Goal: Transaction & Acquisition: Purchase product/service

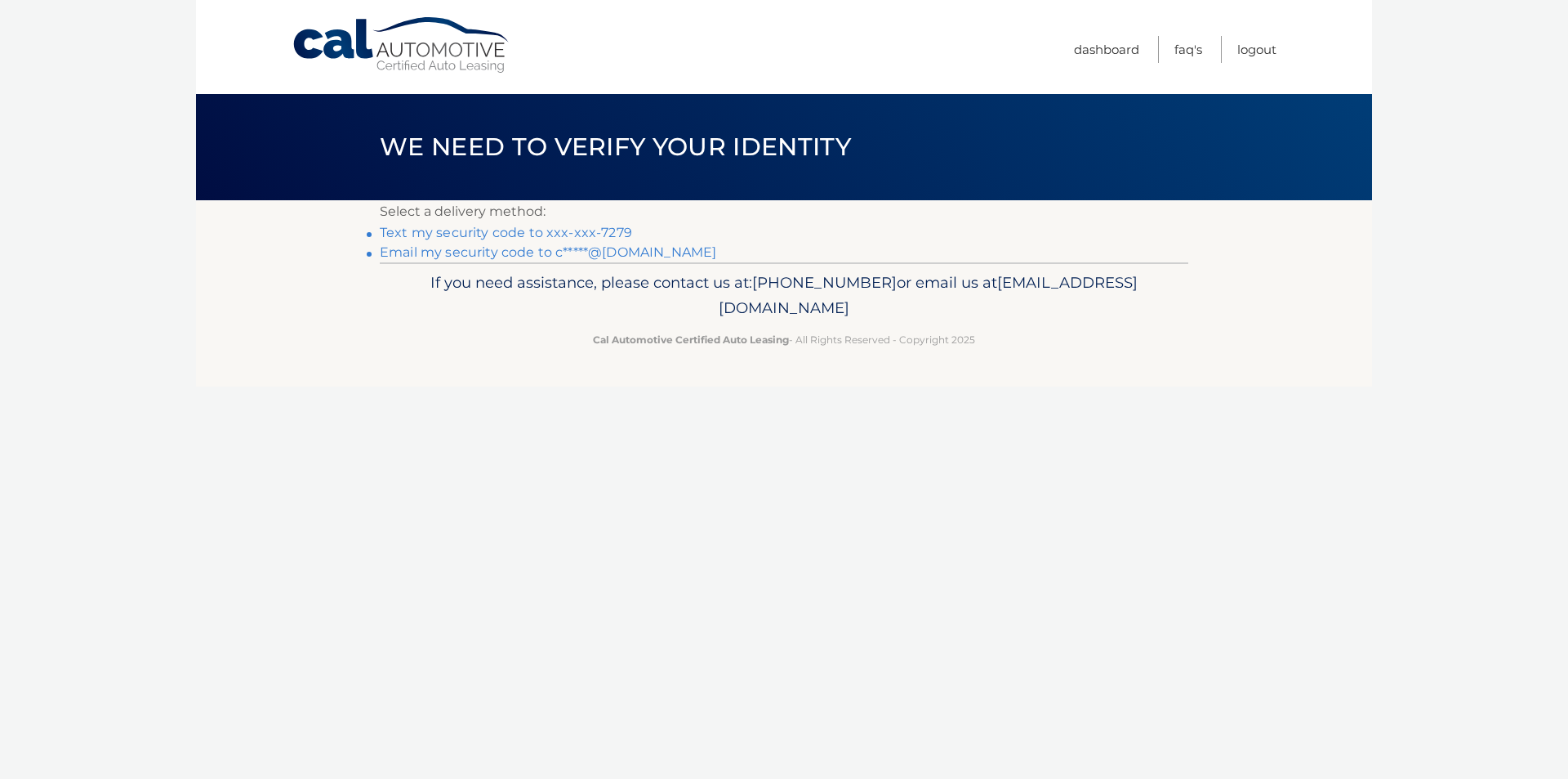
click at [538, 229] on link "Text my security code to xxx-xxx-7279" at bounding box center [506, 232] width 252 height 16
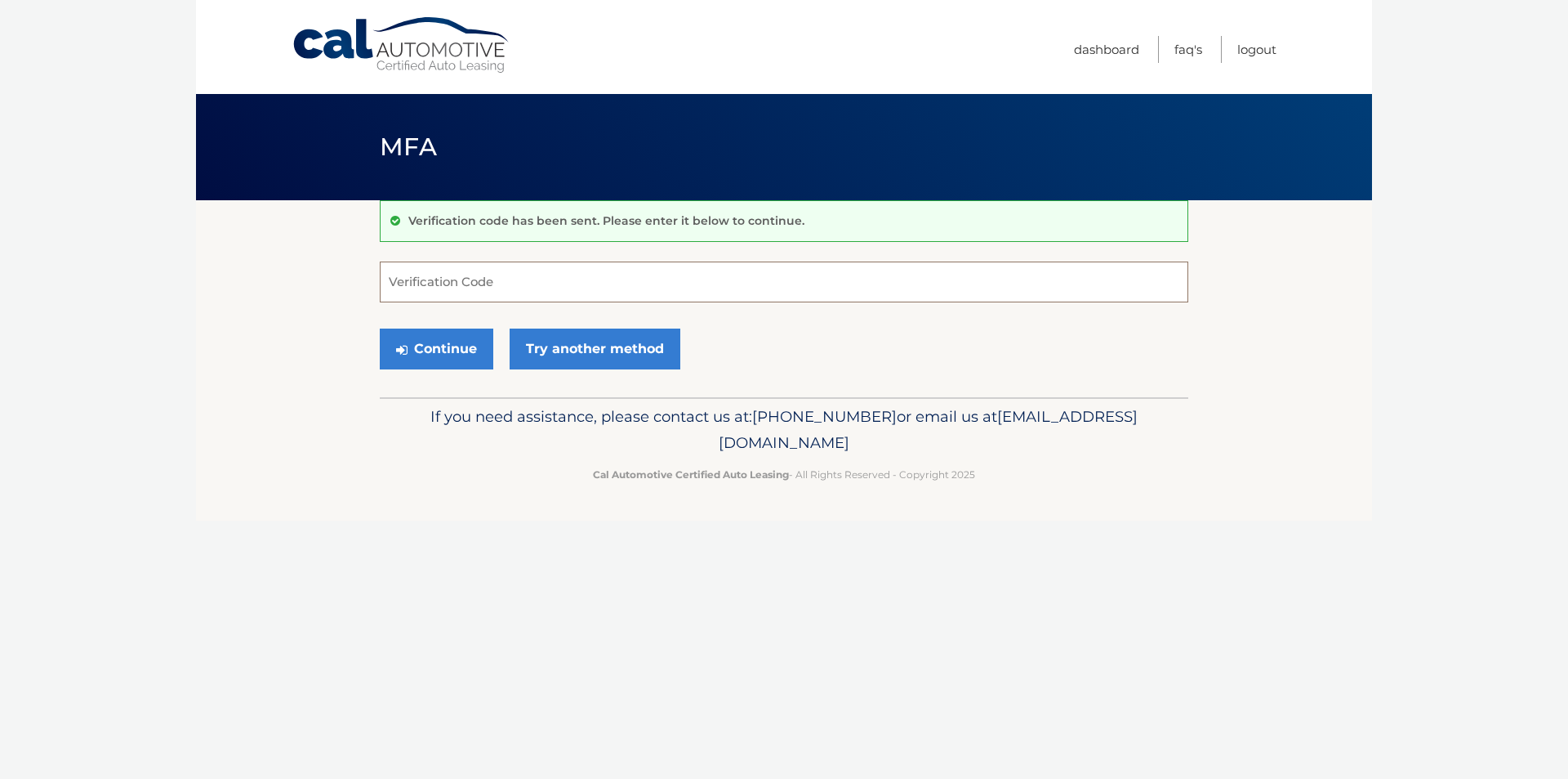
click at [520, 283] on input "Verification Code" at bounding box center [784, 281] width 809 height 41
type input "905063"
click at [453, 357] on button "Continue" at bounding box center [436, 349] width 113 height 41
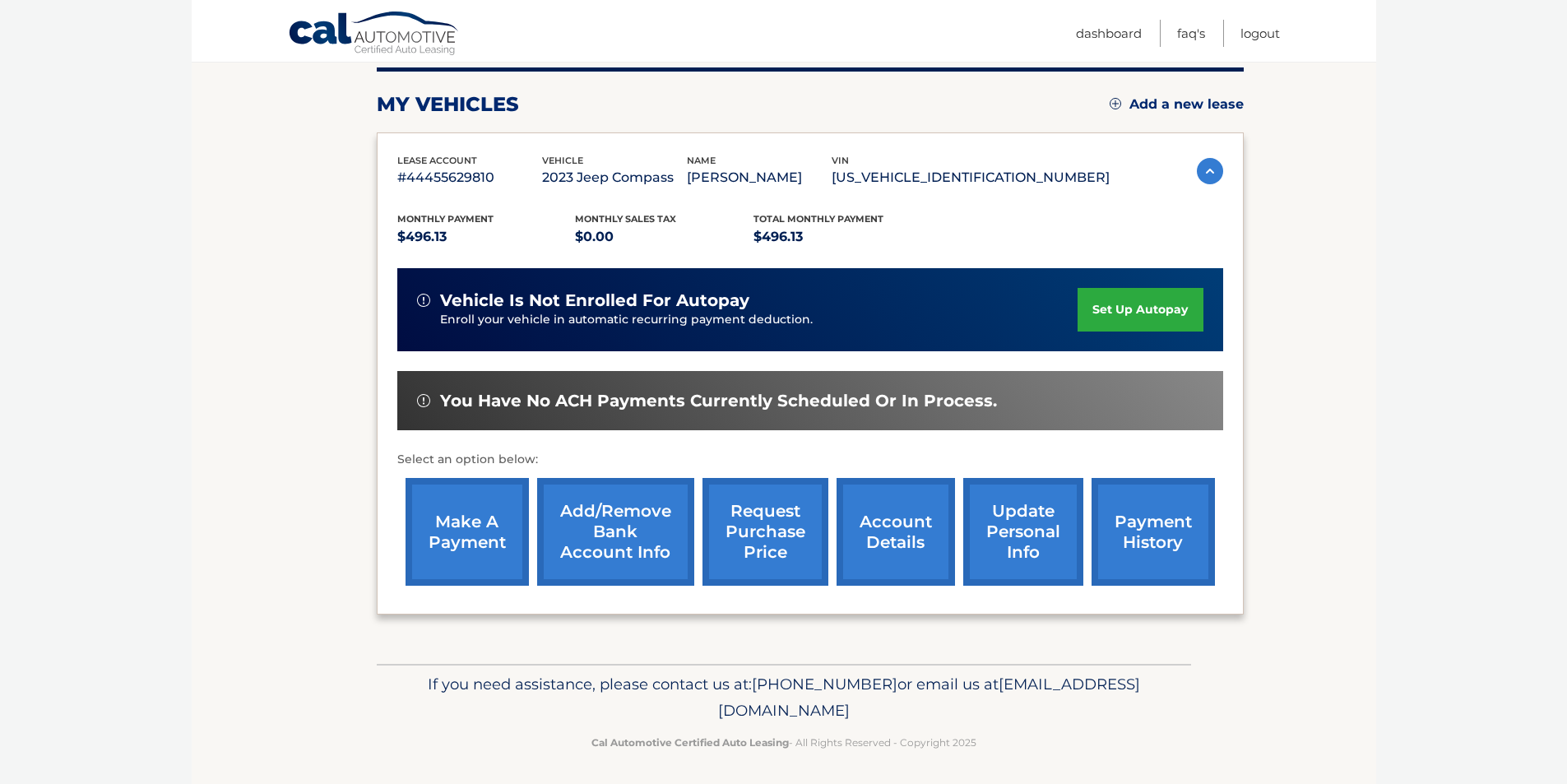
scroll to position [213, 0]
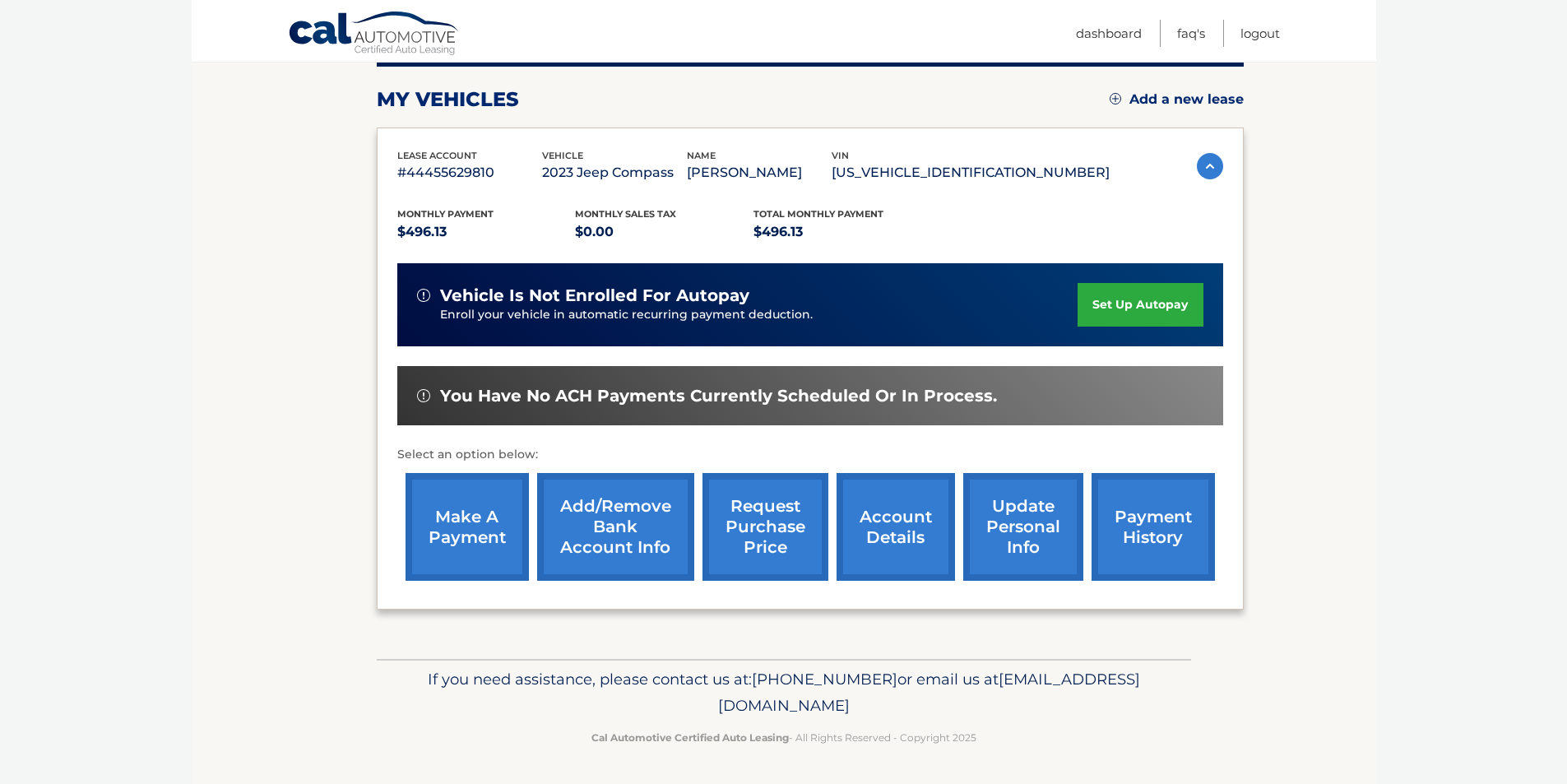
click at [475, 526] on link "make a payment" at bounding box center [467, 526] width 123 height 108
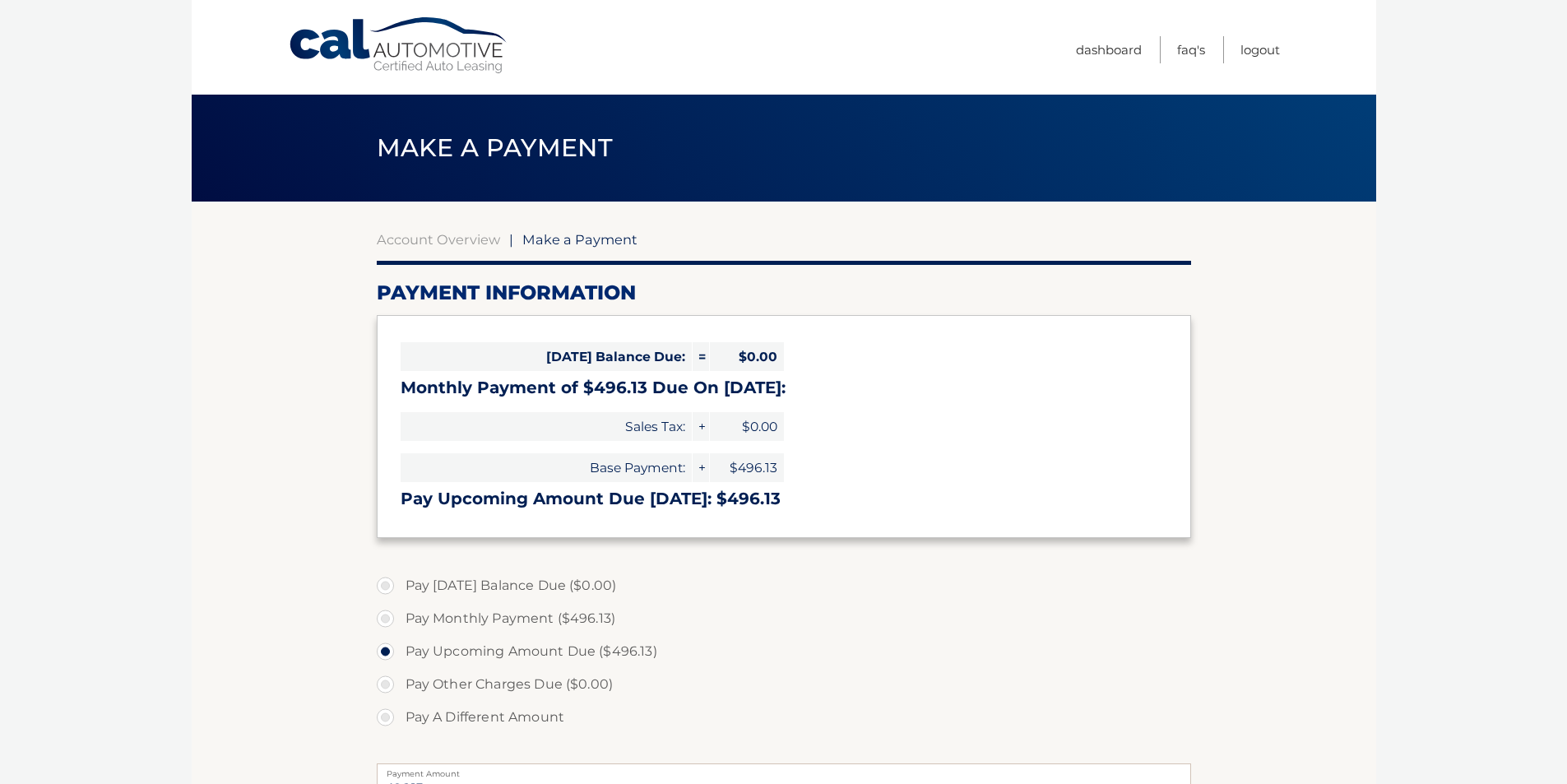
select select "NjNiZWRjZGMtMTBjOC00OTUzLWI5NzQtM2U3NWY0N2RmMzRm"
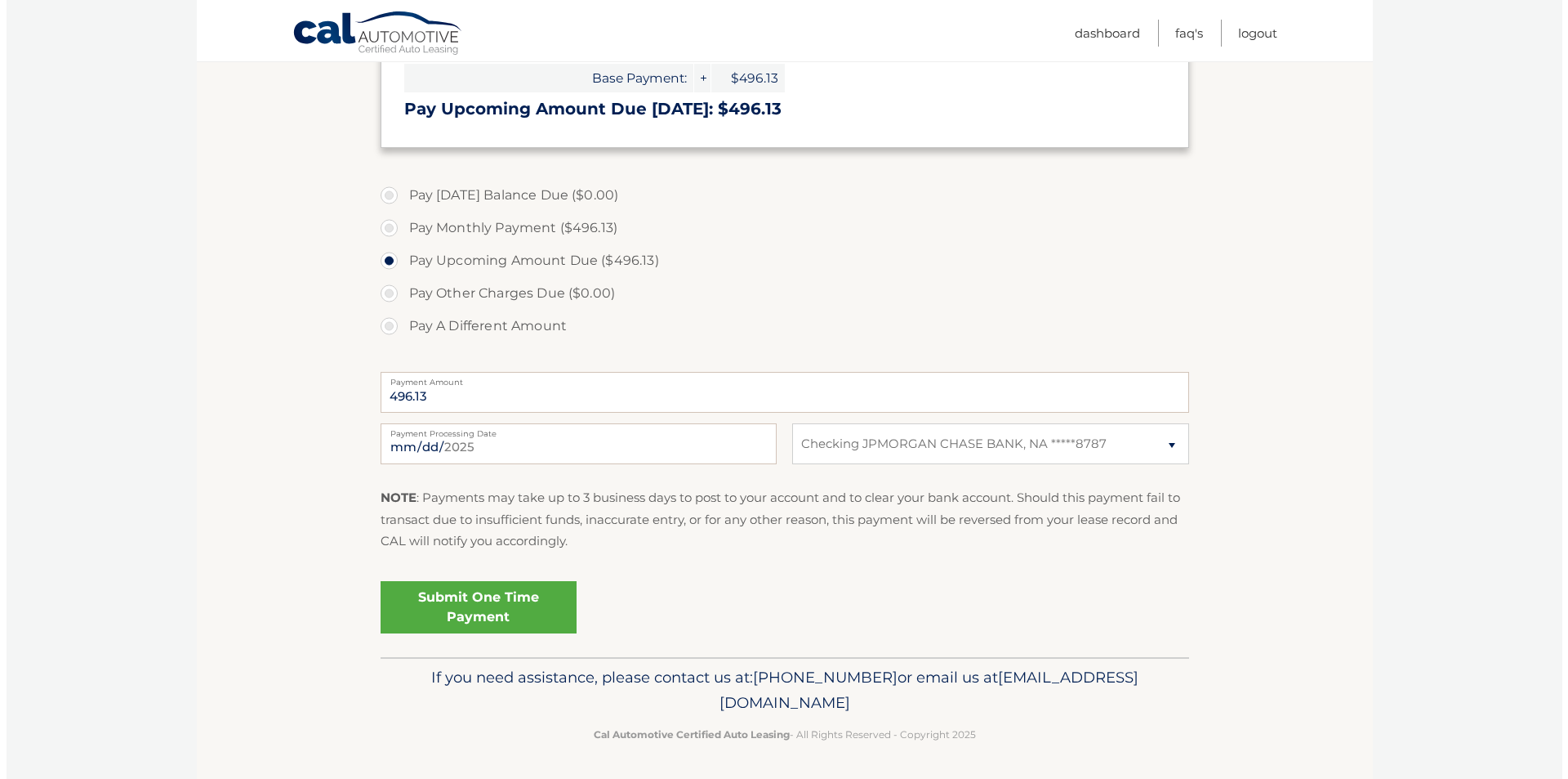
scroll to position [389, 0]
click at [491, 605] on link "Submit One Time Payment" at bounding box center [472, 604] width 196 height 52
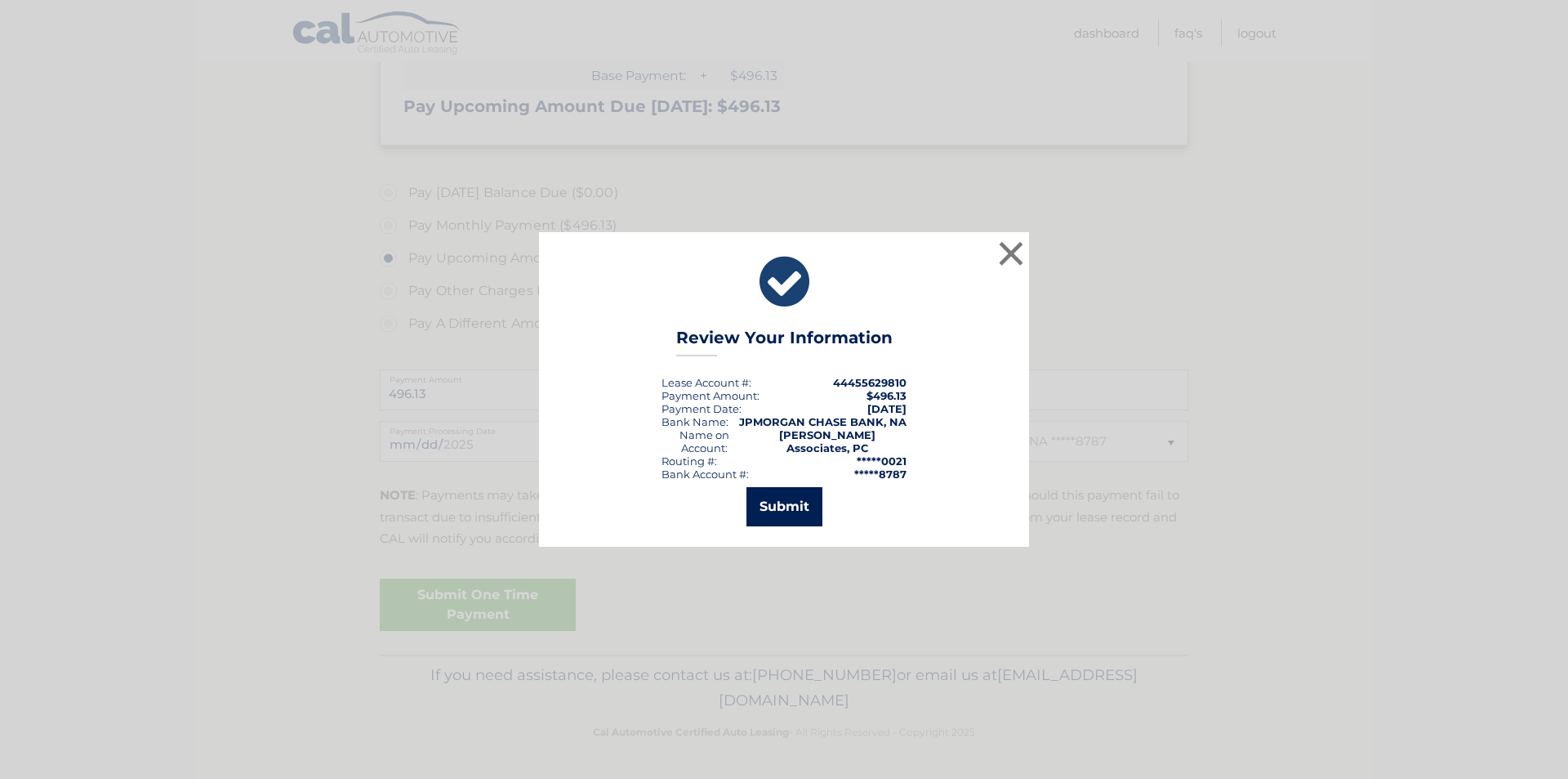
click at [801, 506] on button "Submit" at bounding box center [784, 506] width 76 height 39
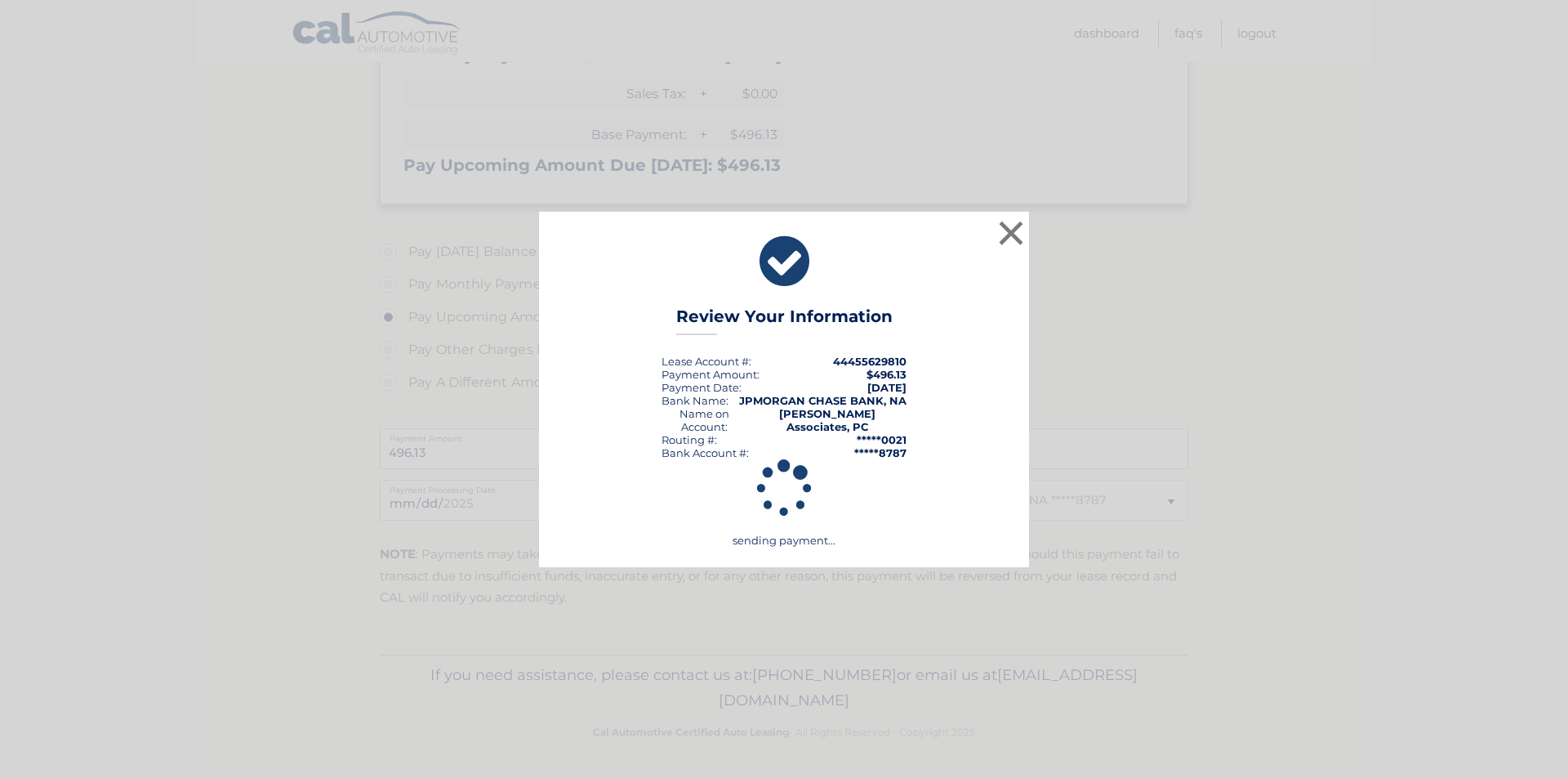
scroll to position [330, 0]
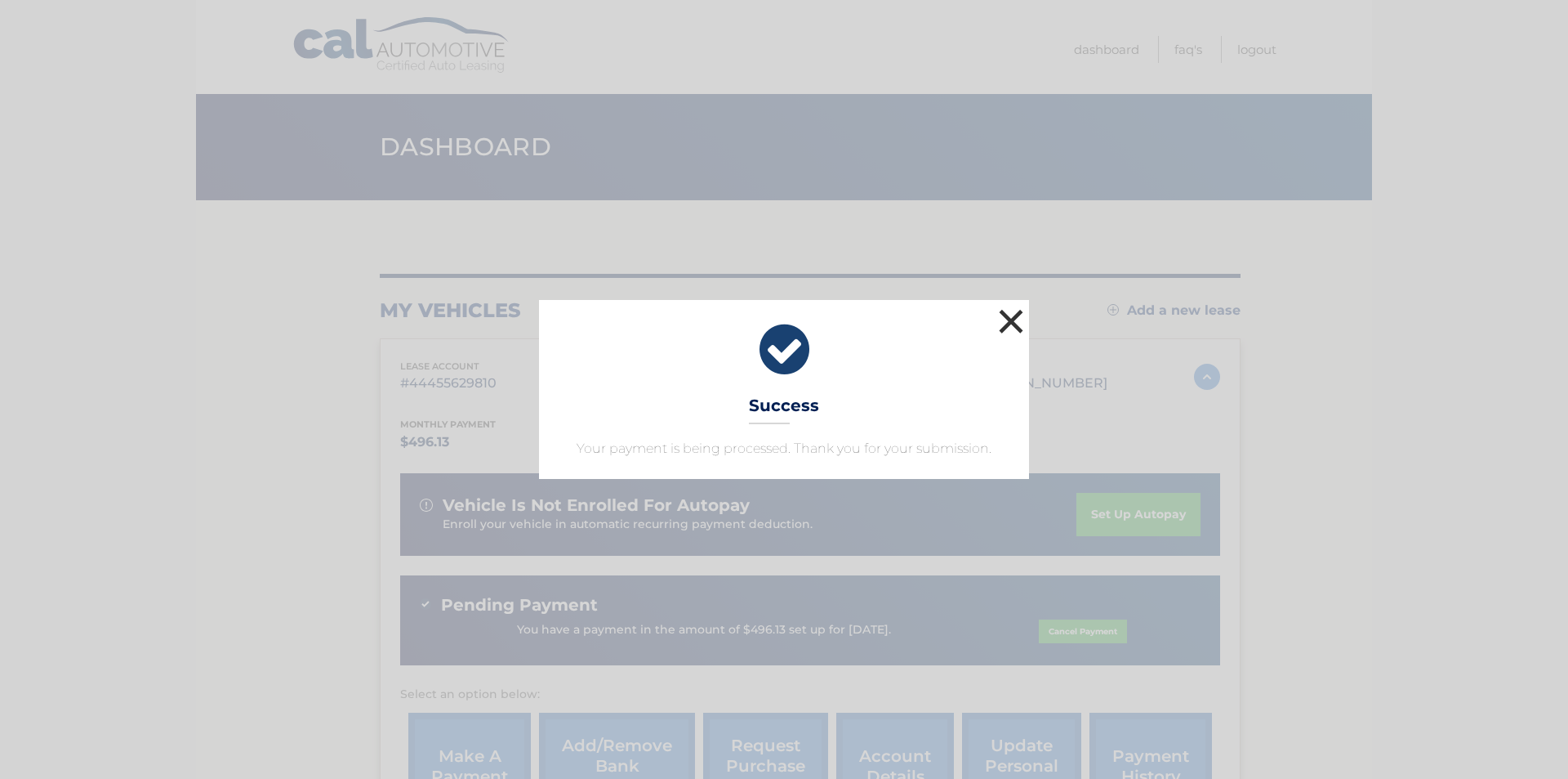
click at [1015, 322] on button "×" at bounding box center [1011, 321] width 33 height 33
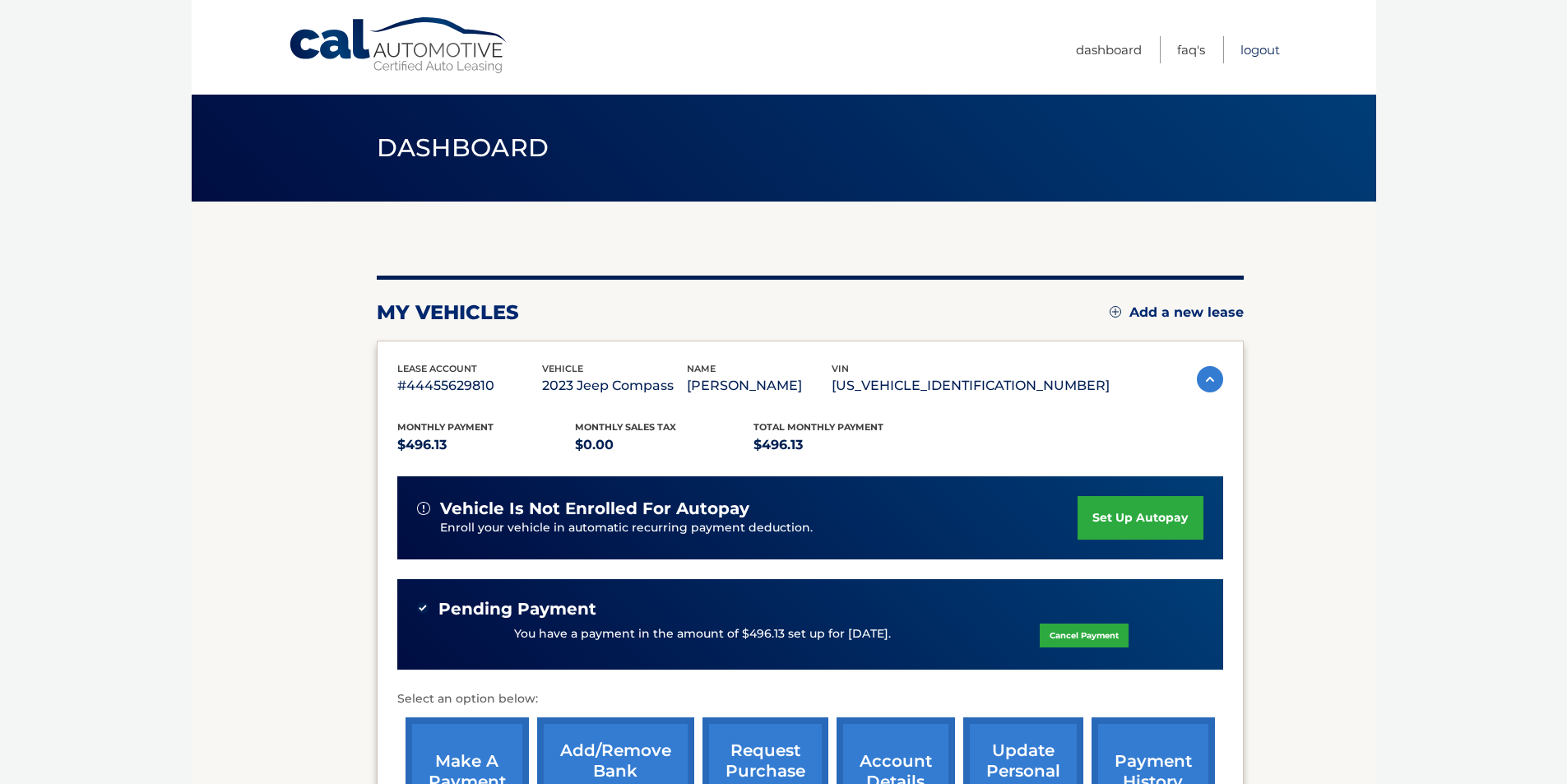
click at [1266, 47] on link "Logout" at bounding box center [1260, 50] width 40 height 28
